Goal: Use online tool/utility: Utilize a website feature to perform a specific function

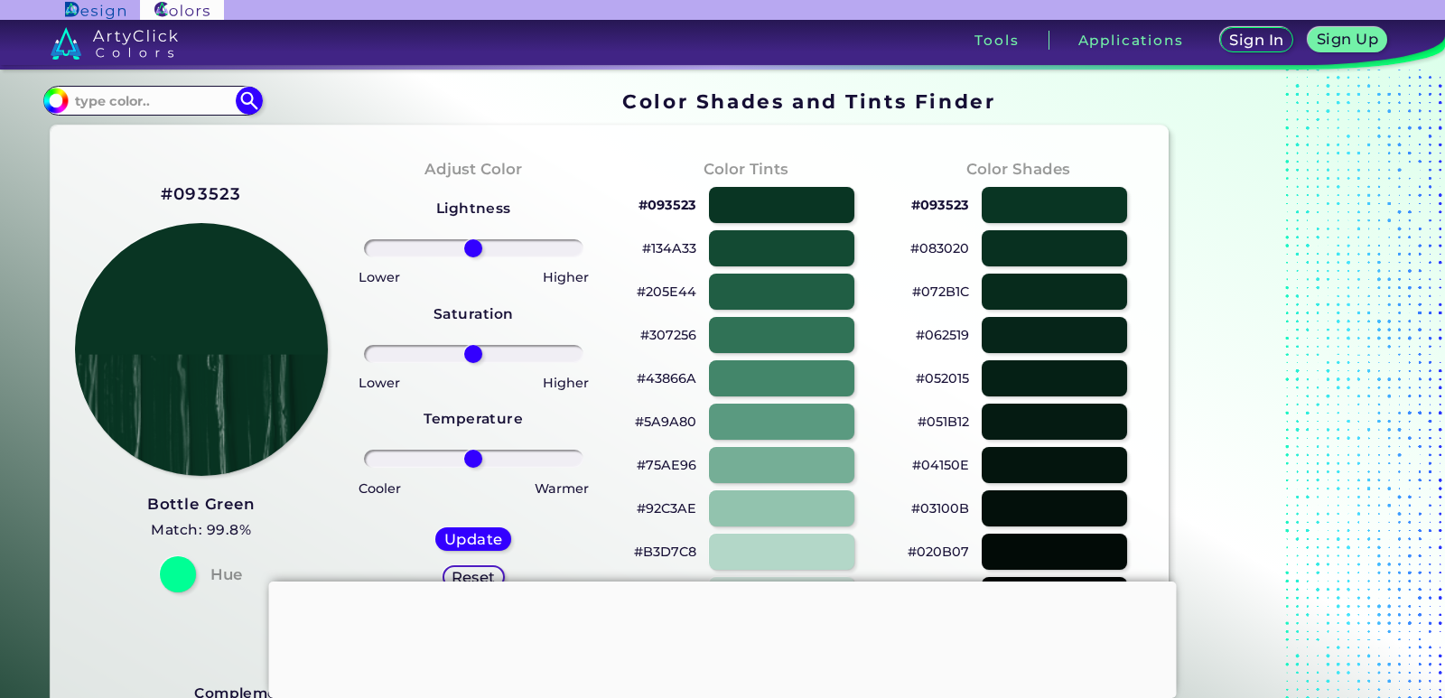
scroll to position [452, 0]
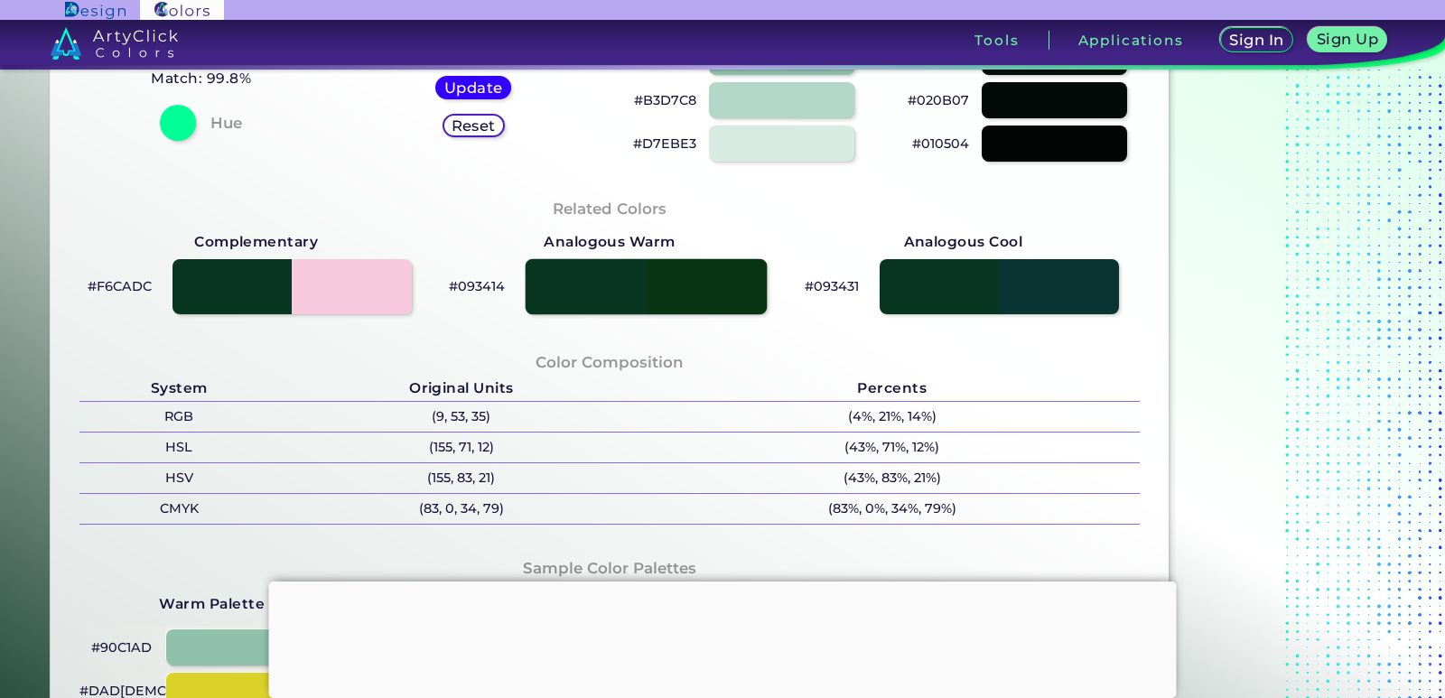
click at [603, 293] on div at bounding box center [645, 286] width 241 height 56
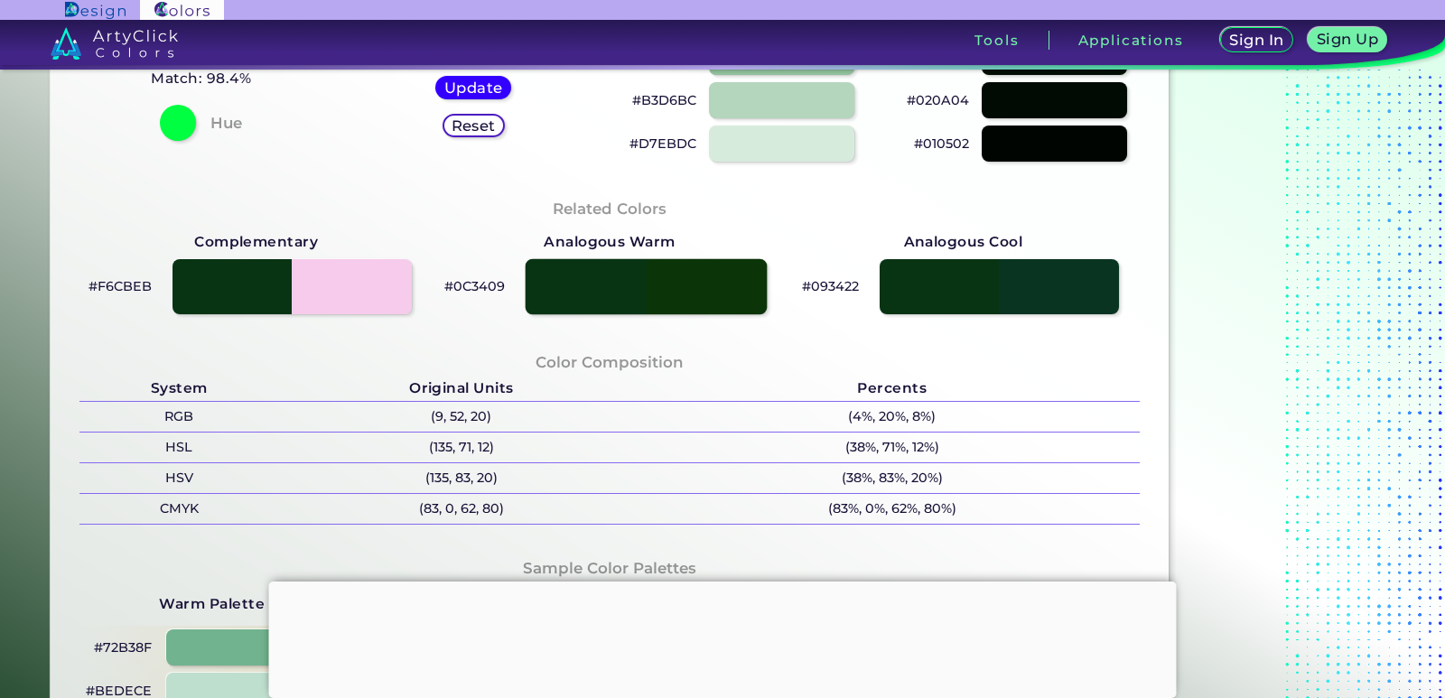
click at [604, 293] on div at bounding box center [645, 286] width 241 height 56
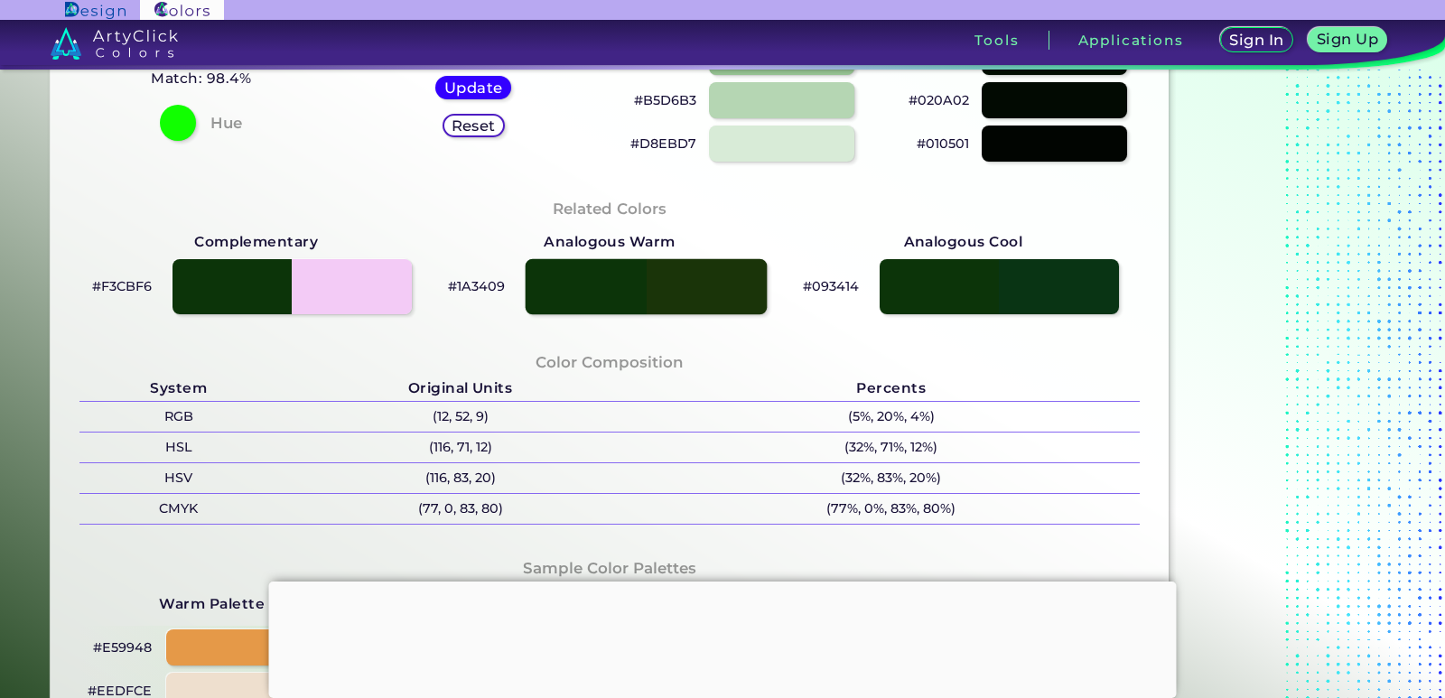
click at [605, 293] on div at bounding box center [645, 286] width 241 height 56
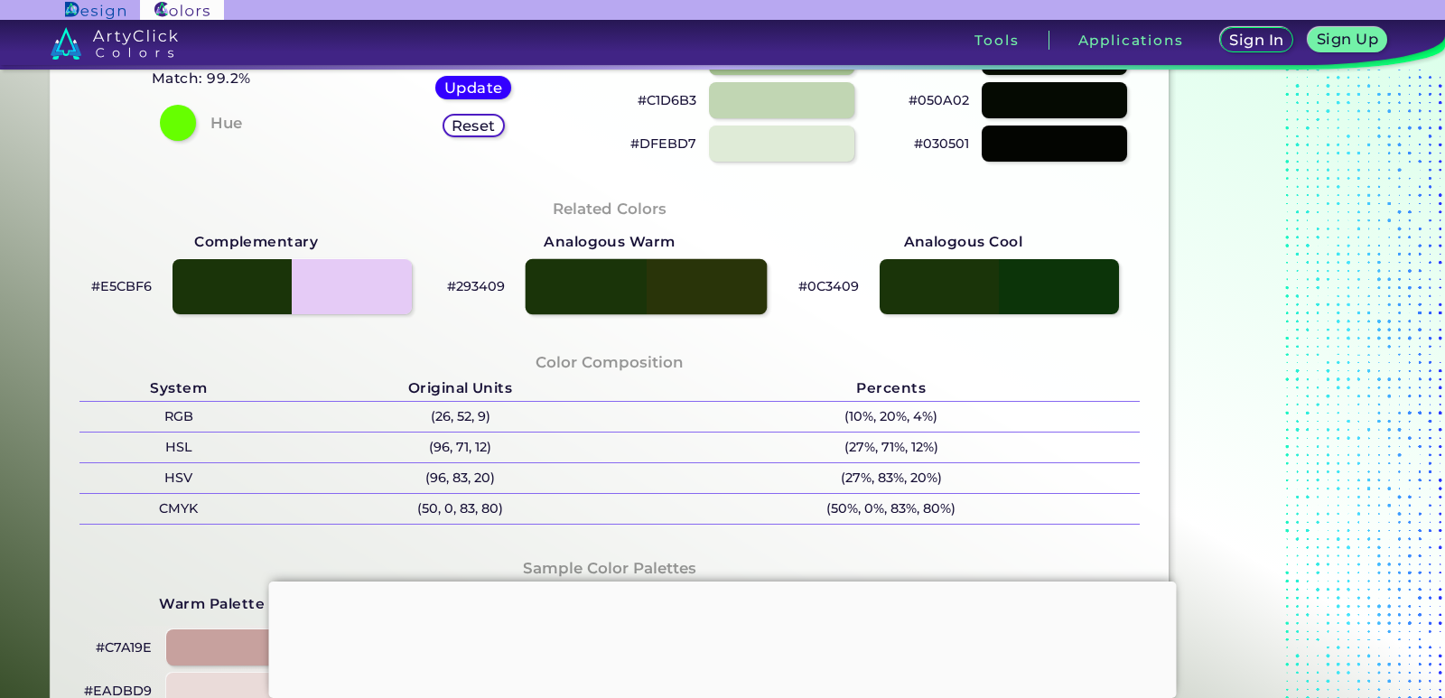
click at [605, 293] on div at bounding box center [645, 286] width 241 height 56
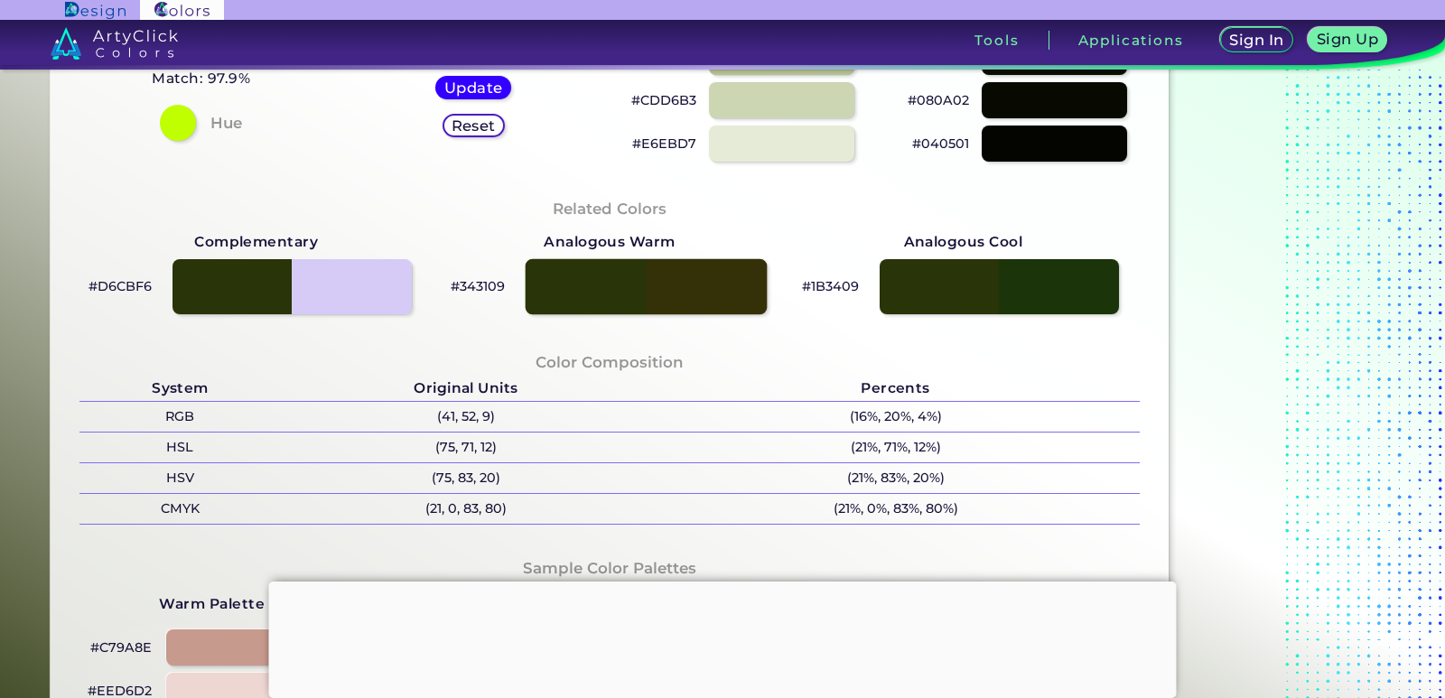
click at [605, 293] on div at bounding box center [645, 286] width 241 height 56
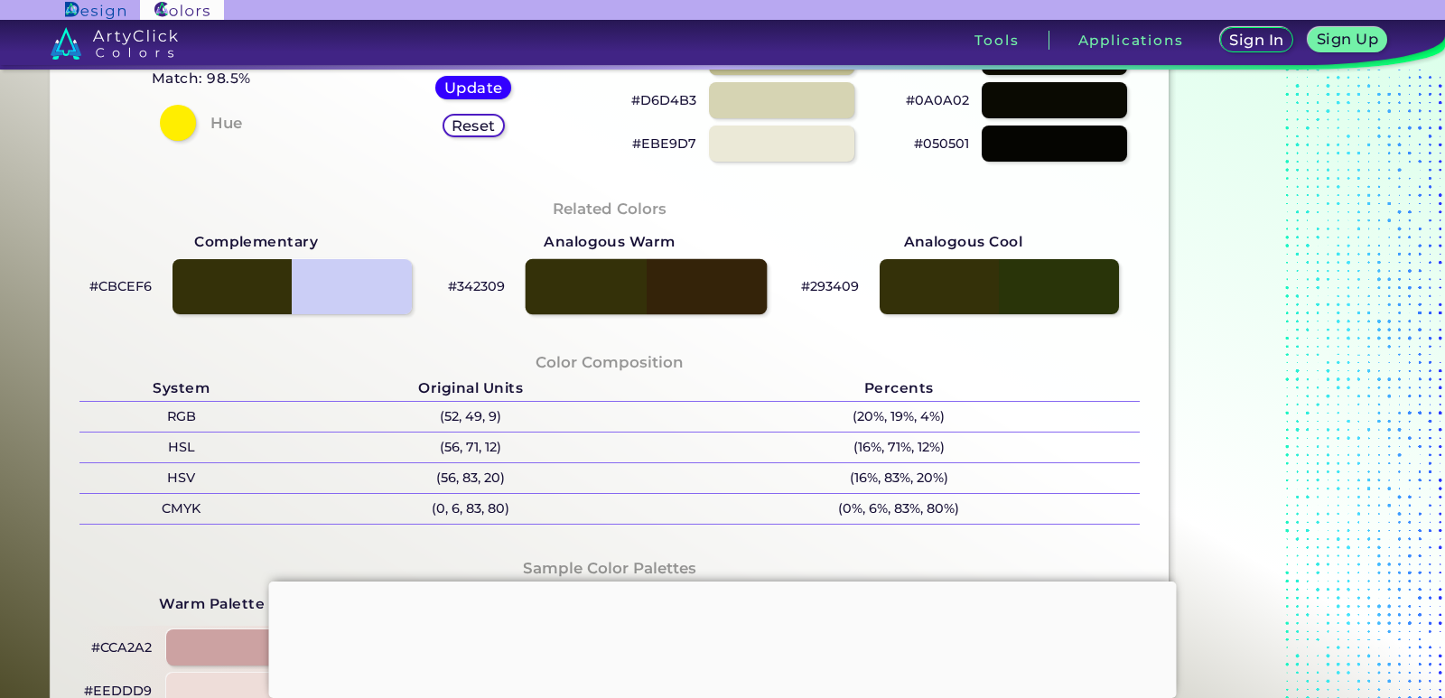
click at [605, 293] on div at bounding box center [645, 286] width 241 height 56
type input "#342309"
